Goal: Information Seeking & Learning: Learn about a topic

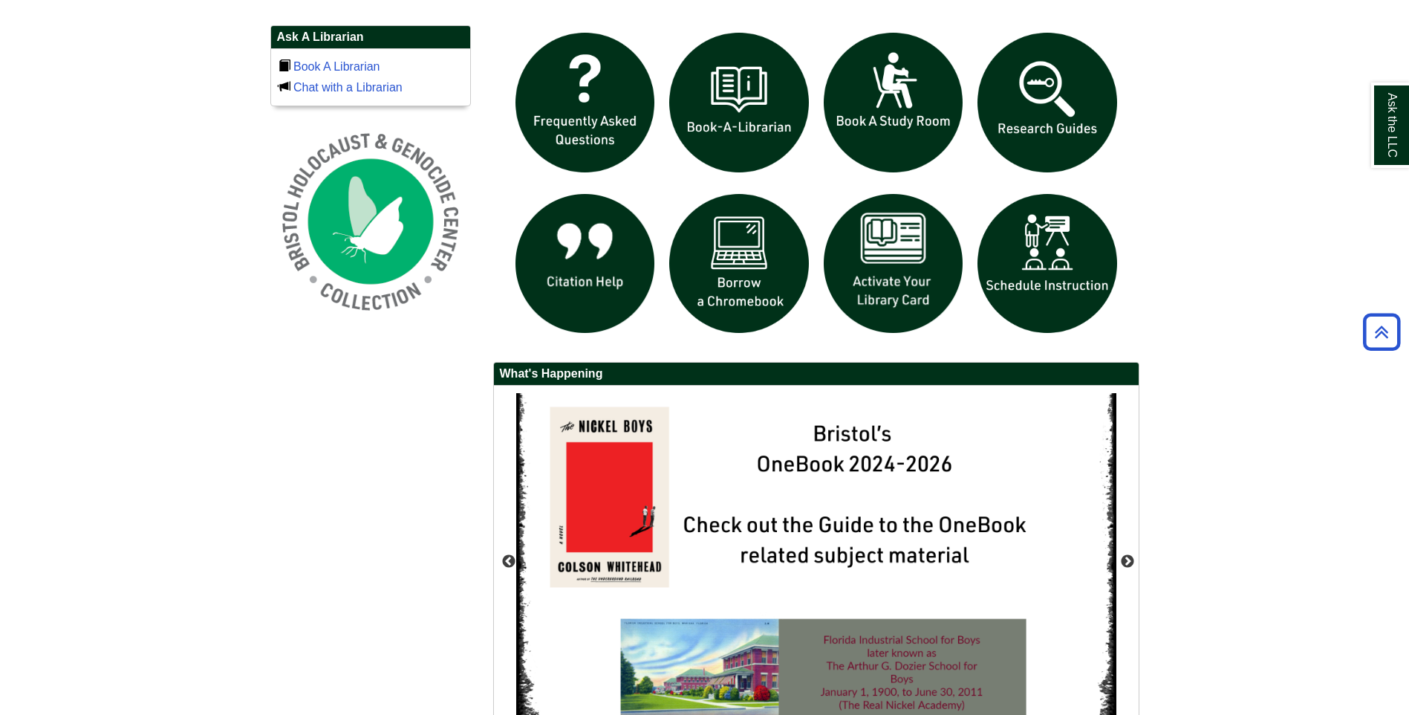
scroll to position [738, 0]
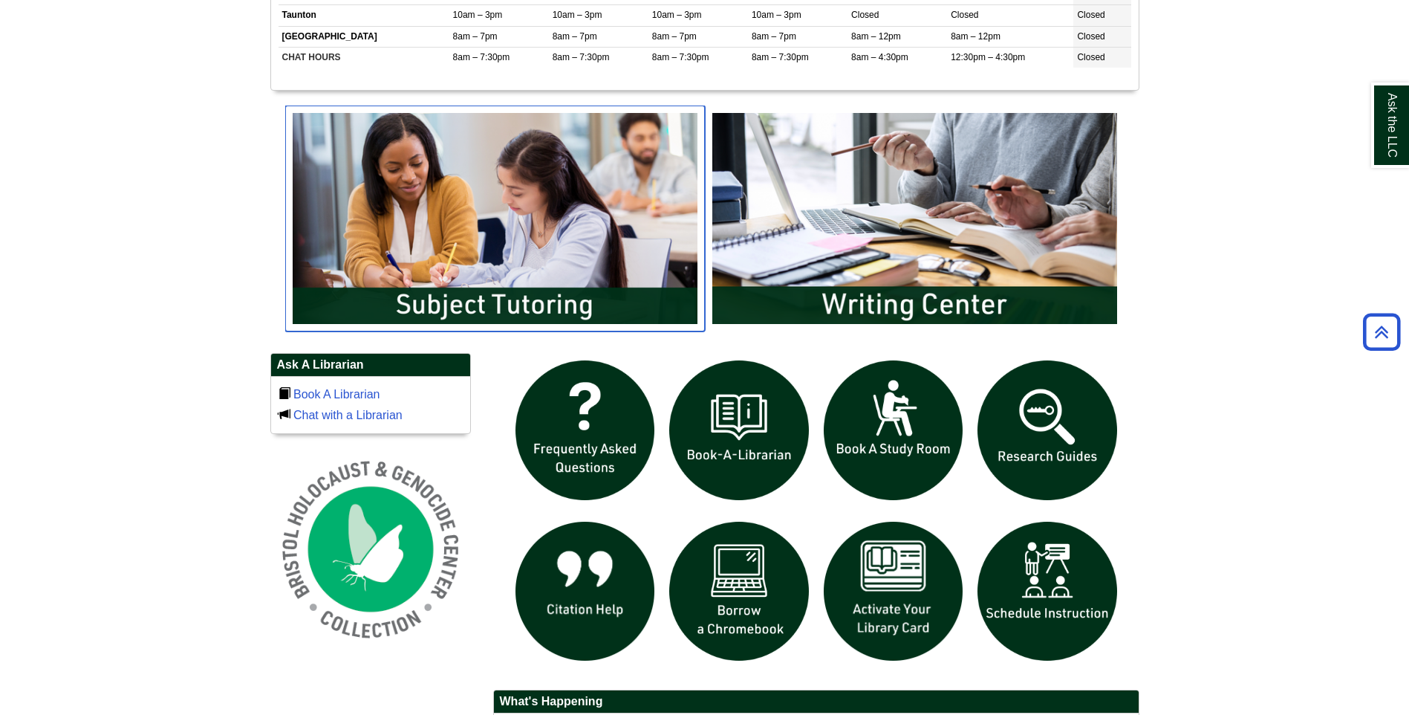
click at [516, 301] on img "slideshow" at bounding box center [495, 219] width 420 height 226
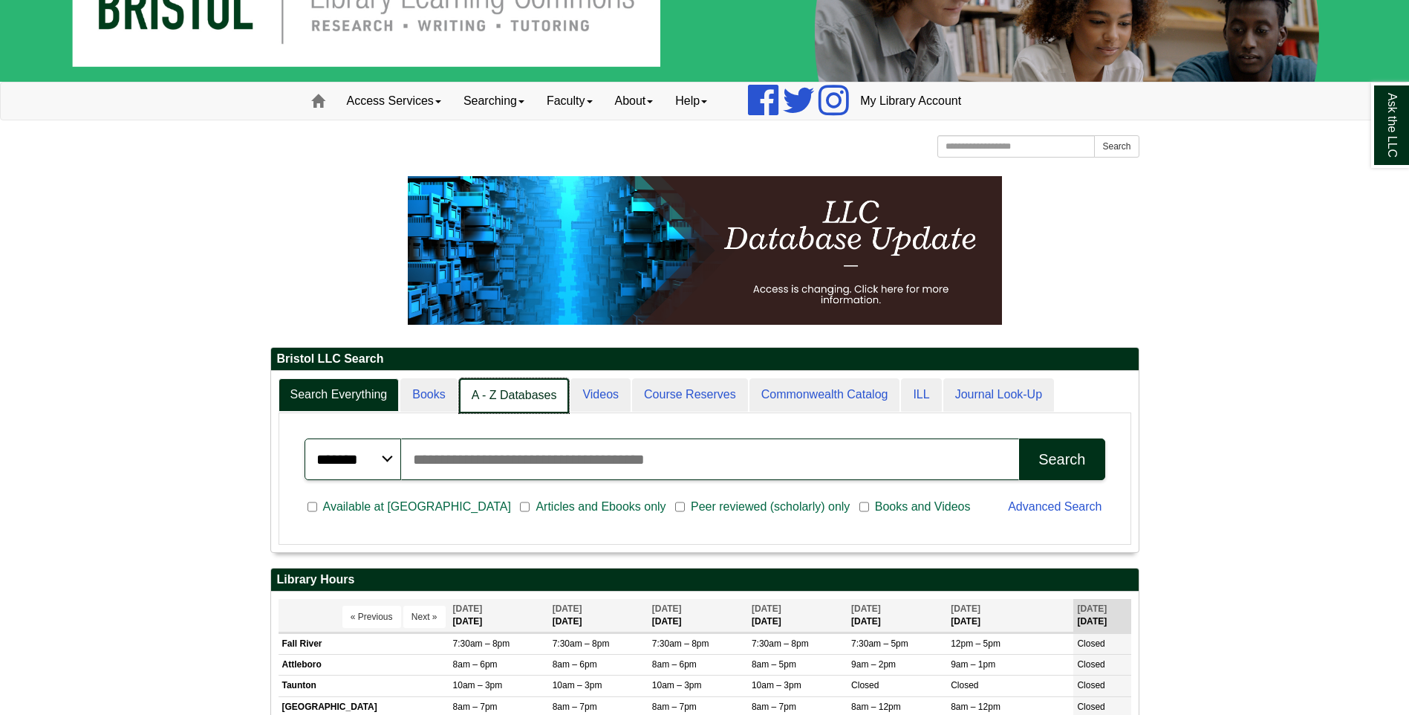
scroll to position [7, 7]
click at [588, 395] on link "Videos" at bounding box center [600, 395] width 62 height 35
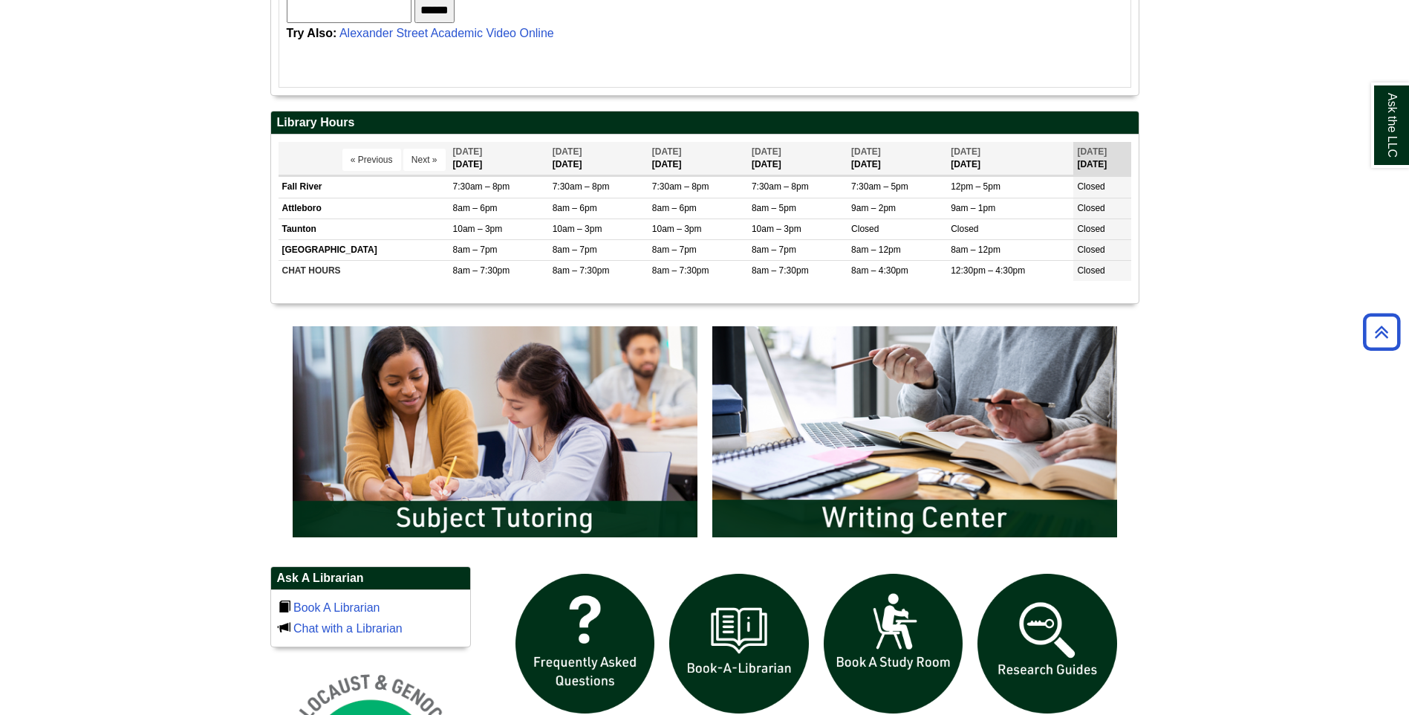
scroll to position [0, 0]
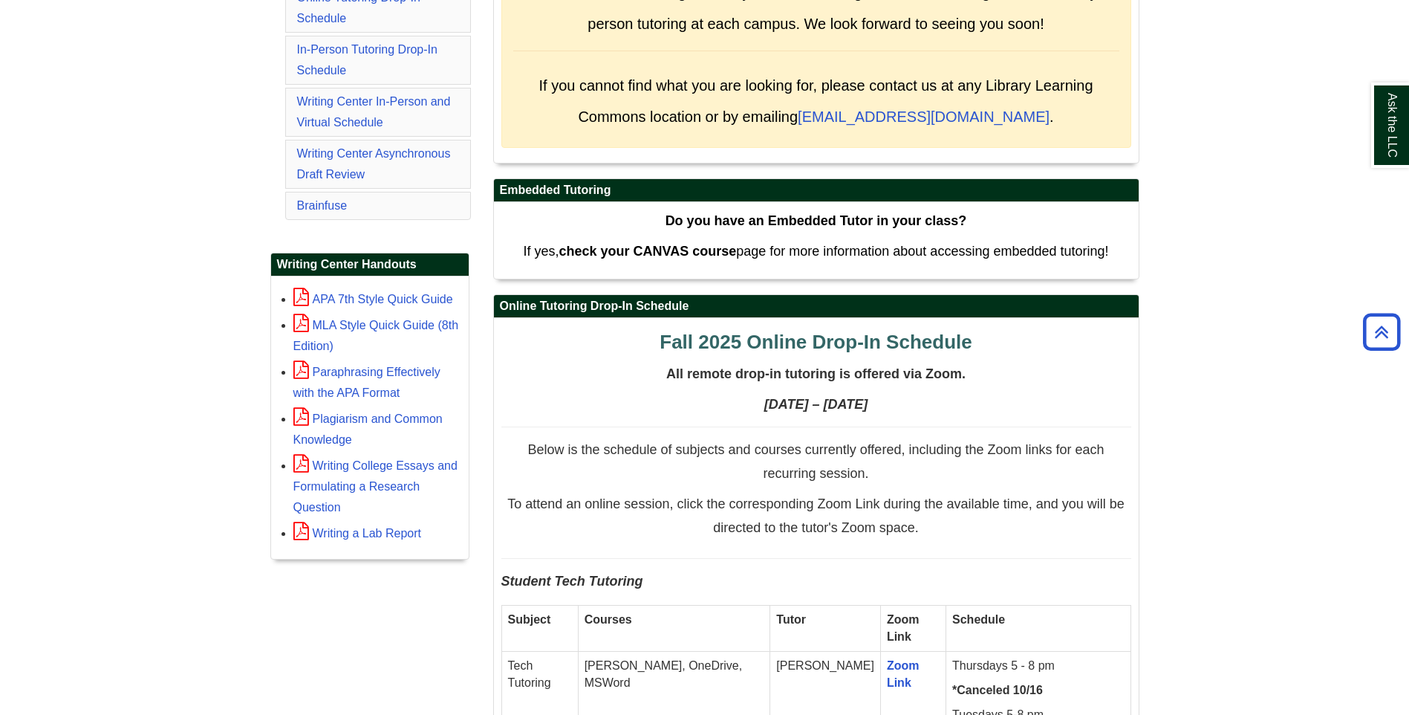
scroll to position [446, 0]
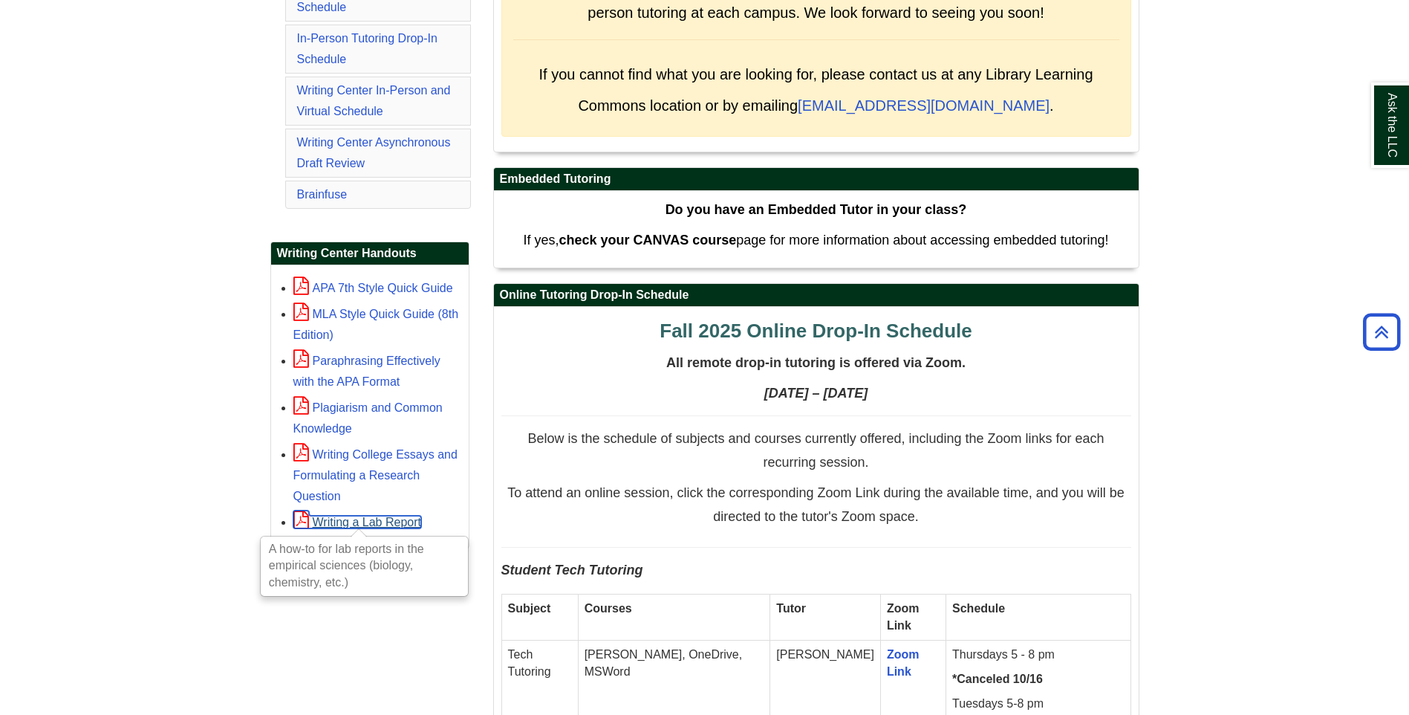
click at [353, 522] on link "Writing a Lab Report" at bounding box center [357, 522] width 128 height 13
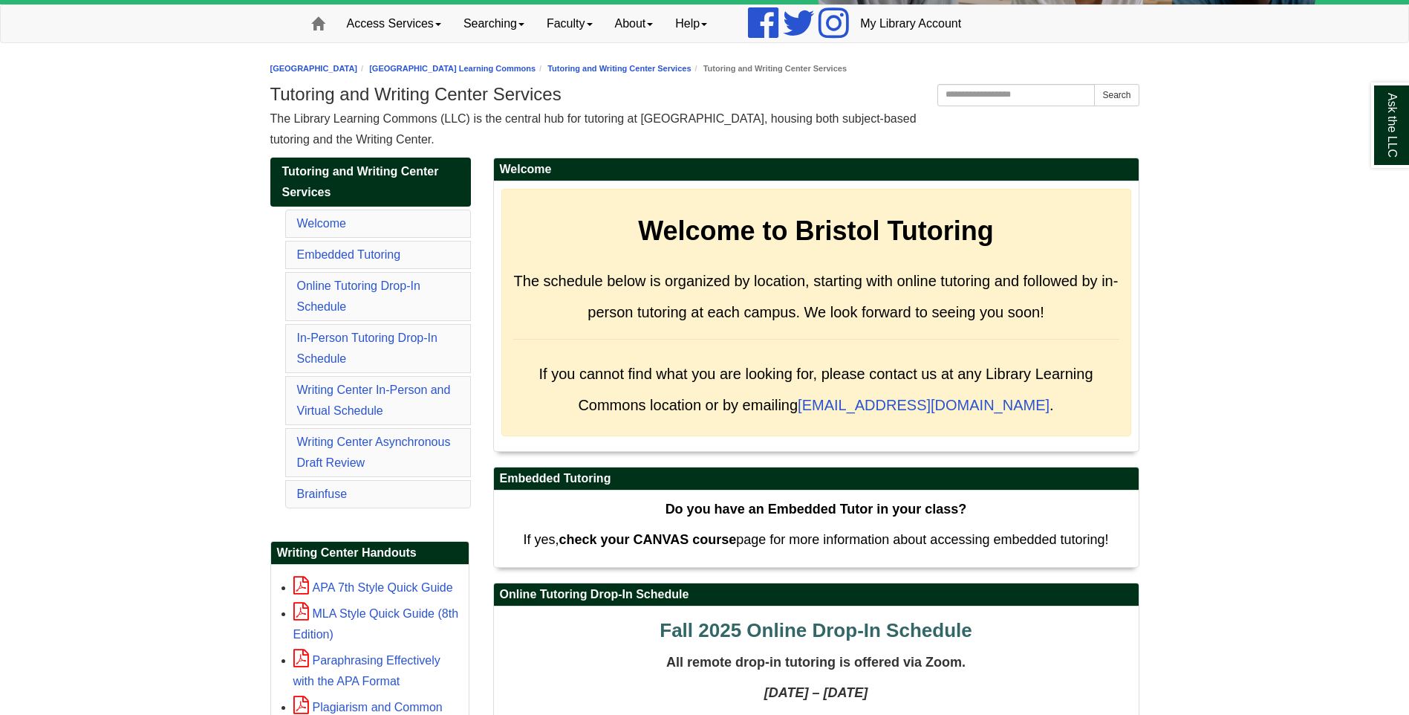
scroll to position [149, 0]
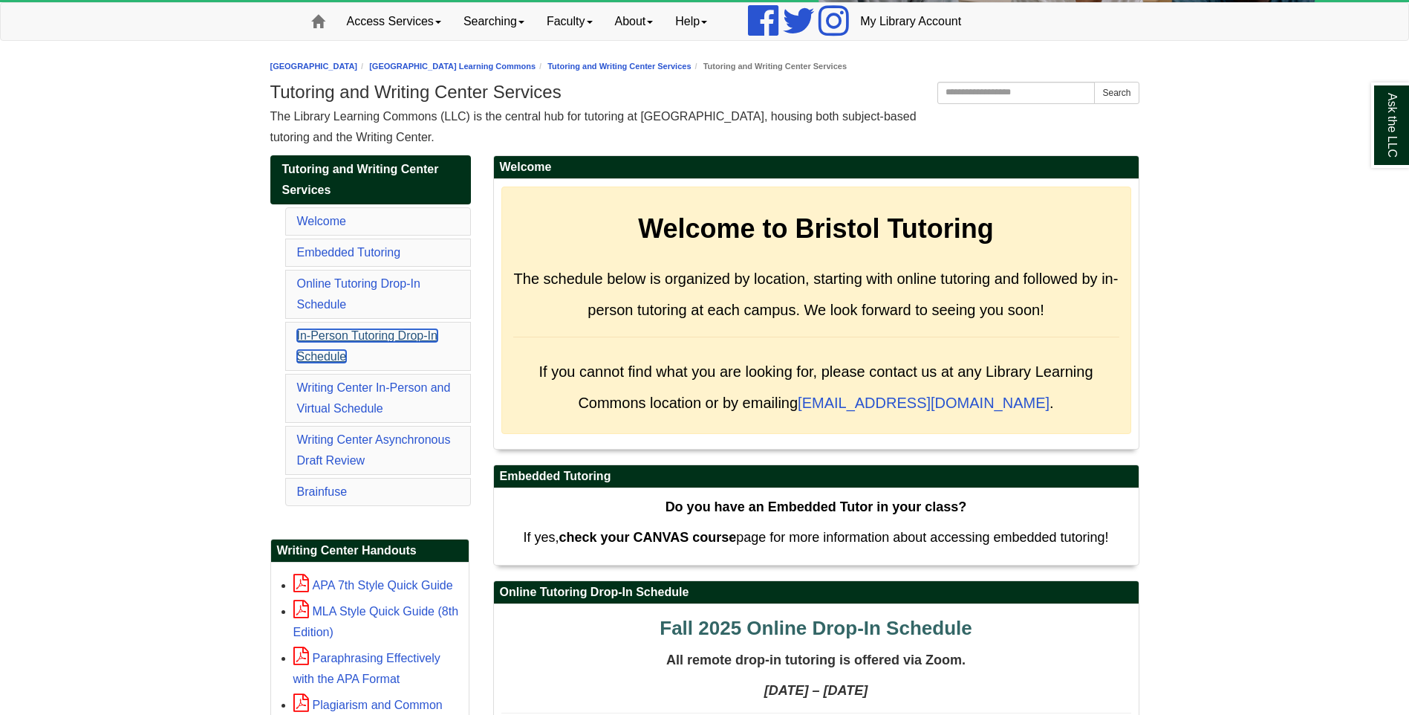
click at [352, 336] on link "In-Person Tutoring Drop-In Schedule" at bounding box center [367, 345] width 140 height 33
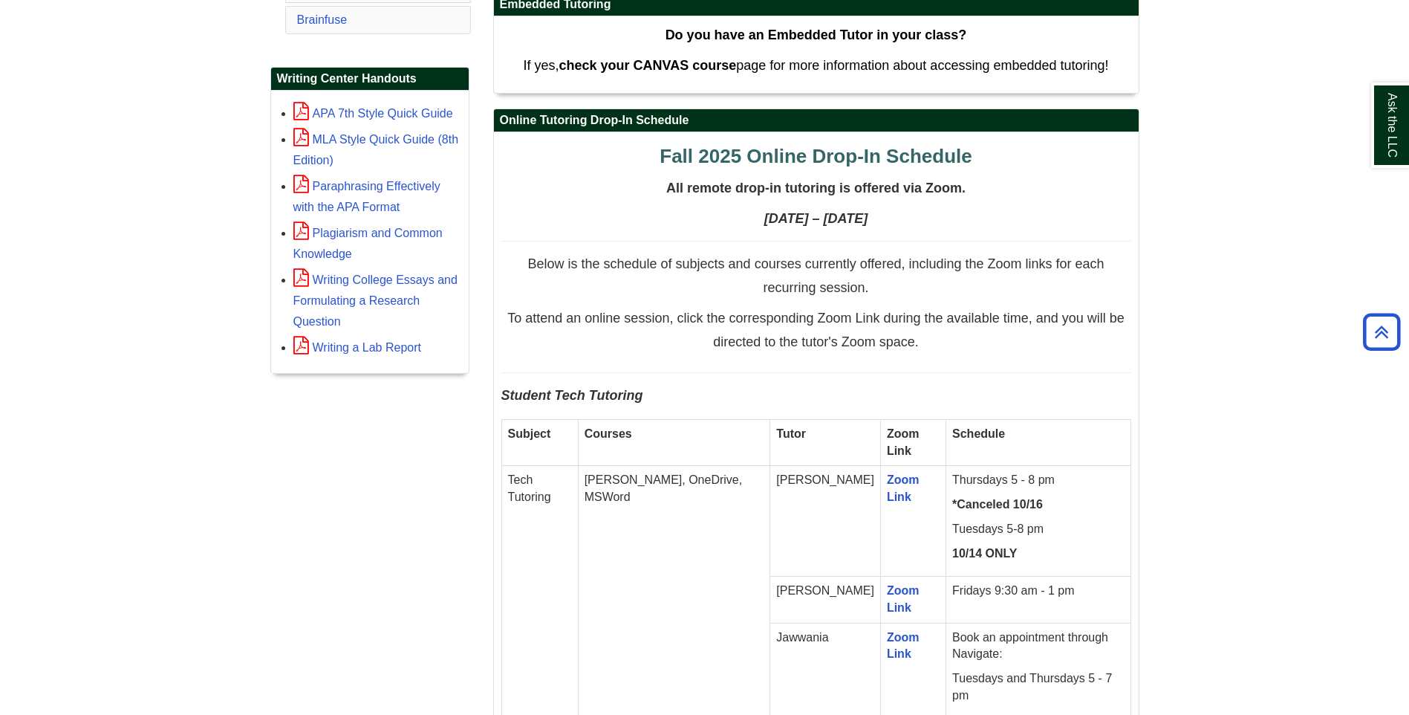
scroll to position [419, 0]
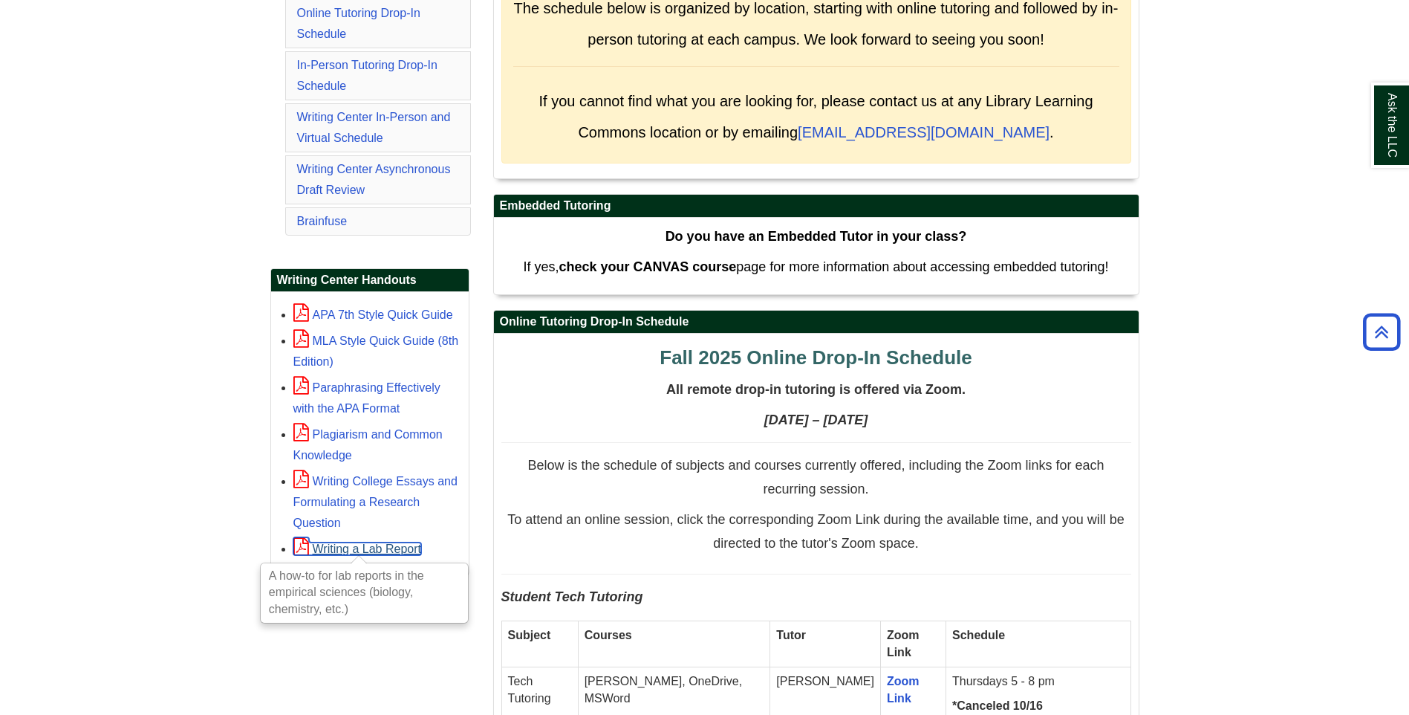
click at [351, 547] on link "Writing a Lab Report" at bounding box center [357, 548] width 128 height 13
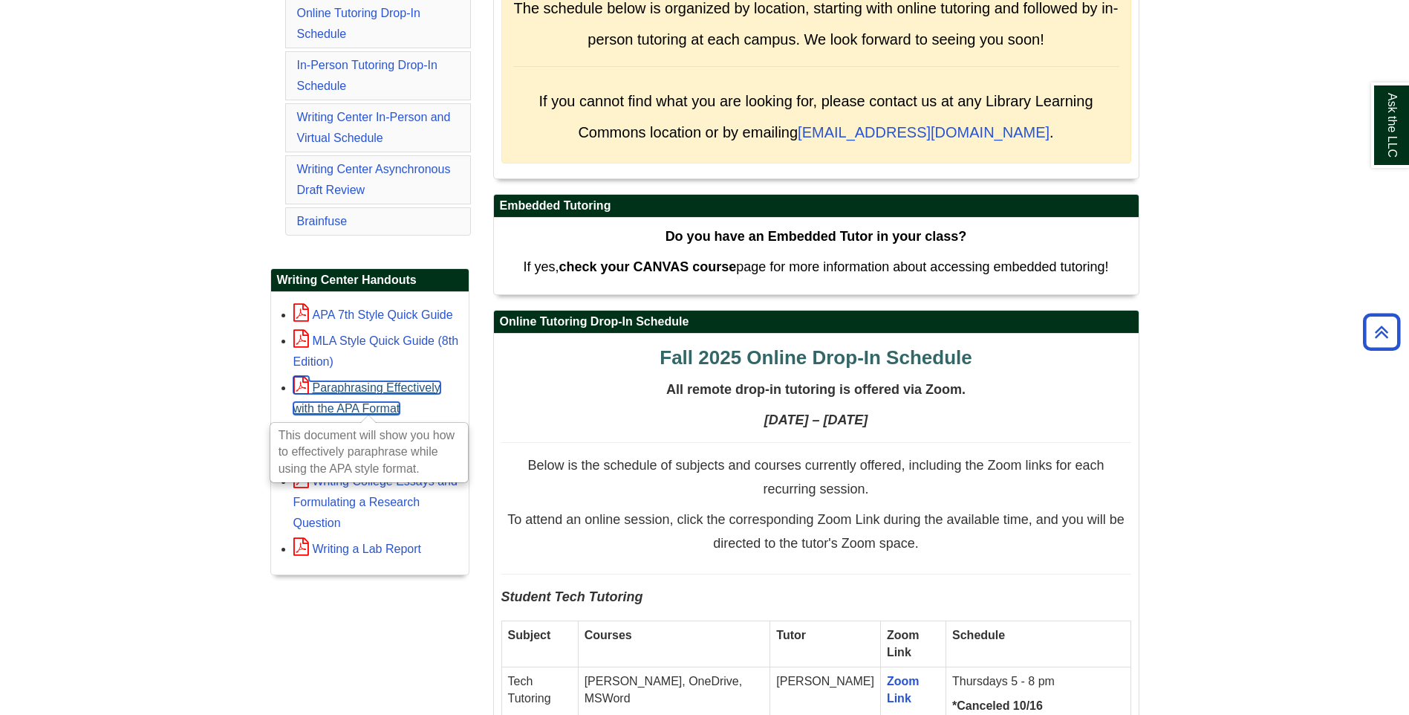
click at [360, 389] on link "Paraphrasing Effectively with the APA Format" at bounding box center [366, 397] width 147 height 33
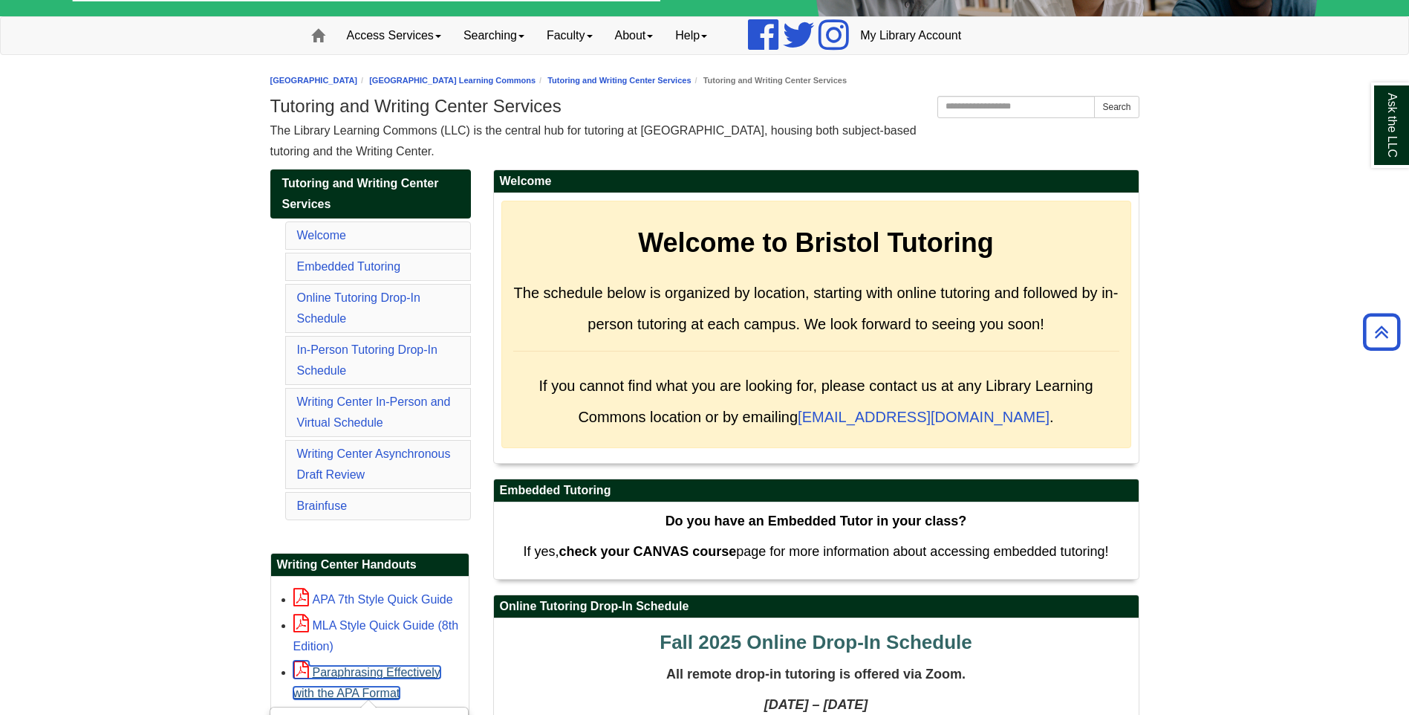
scroll to position [122, 0]
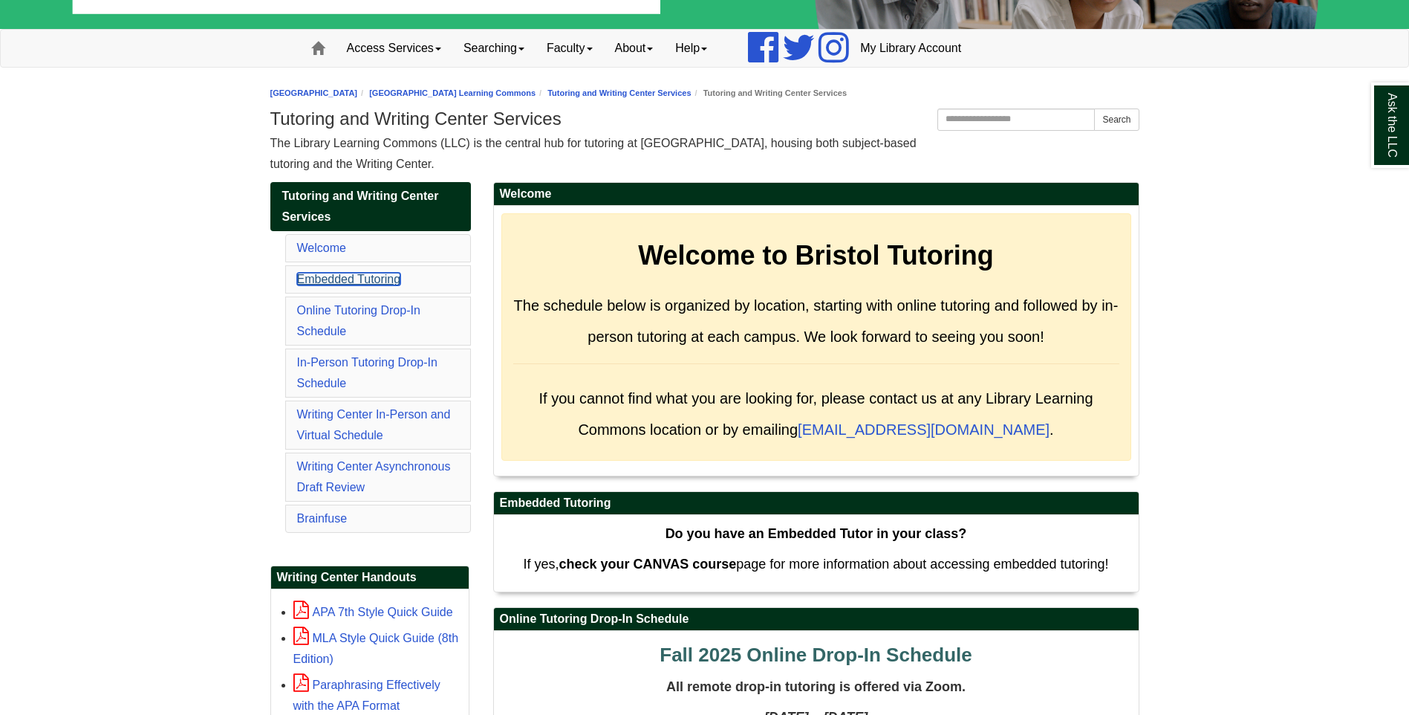
click at [351, 276] on link "Embedded Tutoring" at bounding box center [349, 279] width 104 height 13
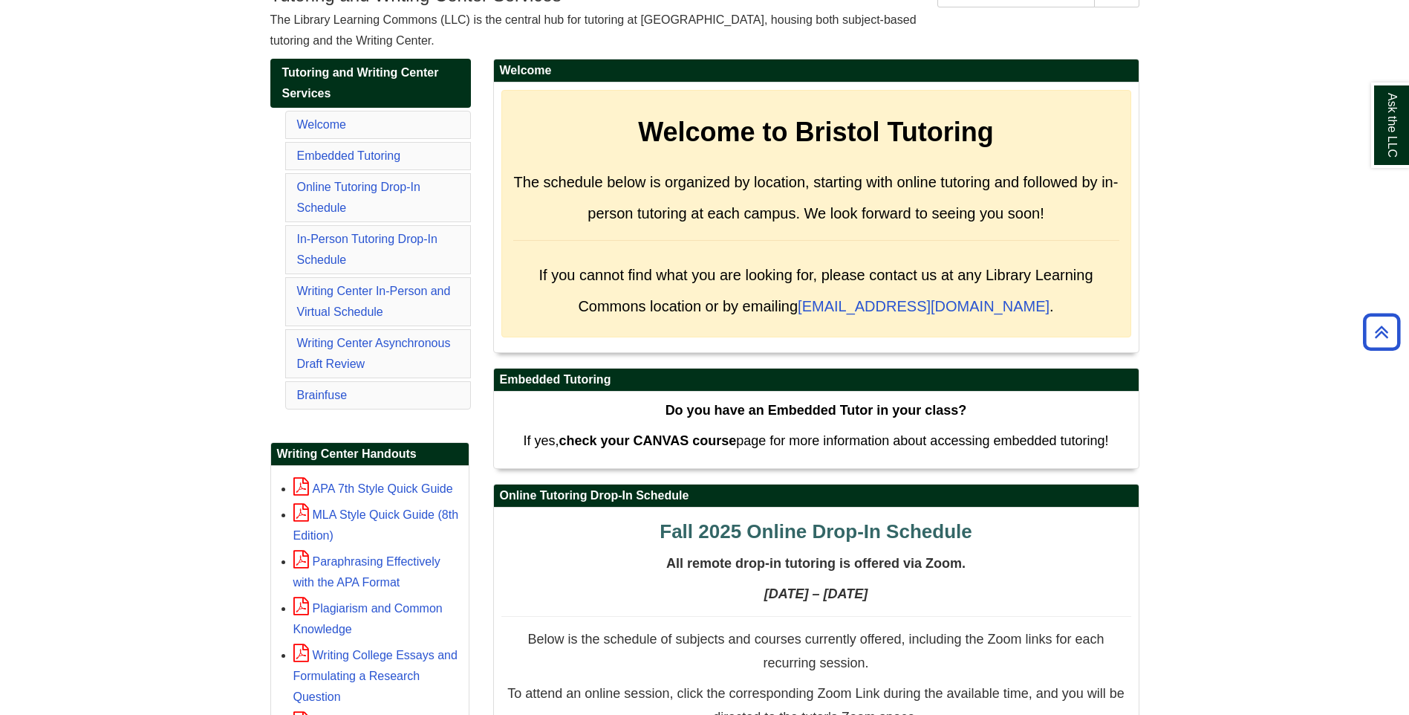
scroll to position [167, 0]
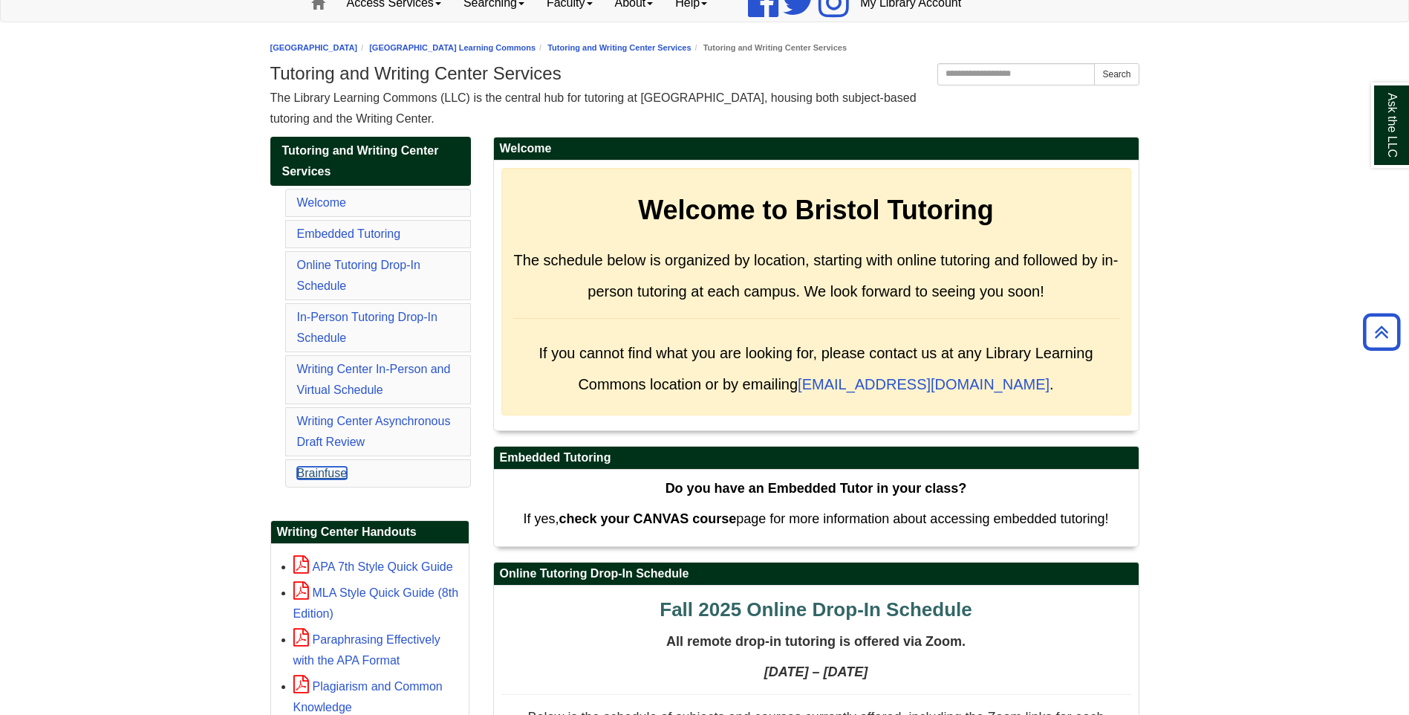
click at [313, 473] on link "Brainfuse" at bounding box center [322, 473] width 51 height 13
